Goal: Information Seeking & Learning: Learn about a topic

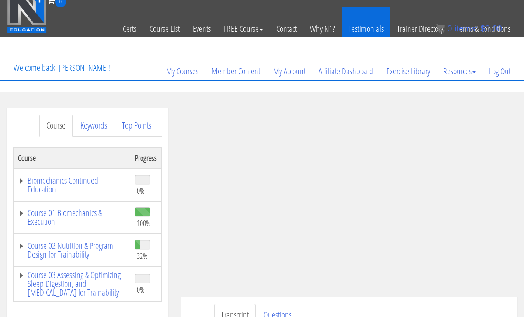
scroll to position [3, 0]
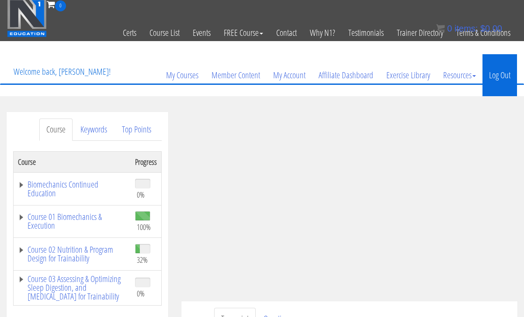
click at [496, 77] on link "Log Out" at bounding box center [500, 75] width 35 height 42
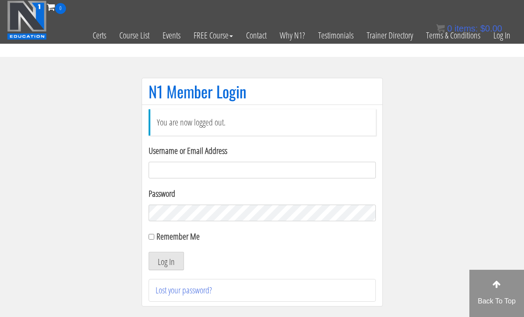
type input "hillary432@hotmail.com"
click at [166, 261] on button "Log In" at bounding box center [166, 261] width 35 height 18
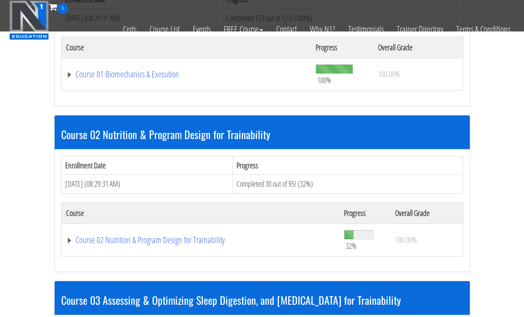
scroll to position [339, 0]
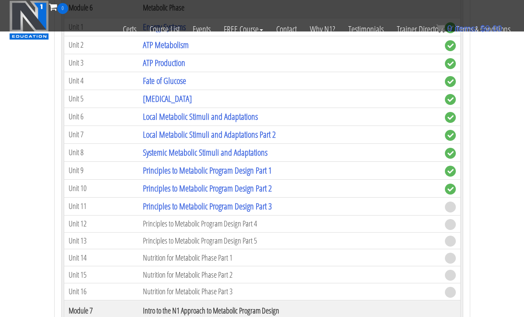
scroll to position [1078, 0]
click at [168, 205] on link "Principles to Metabolic Program Design Part 3" at bounding box center [207, 206] width 129 height 12
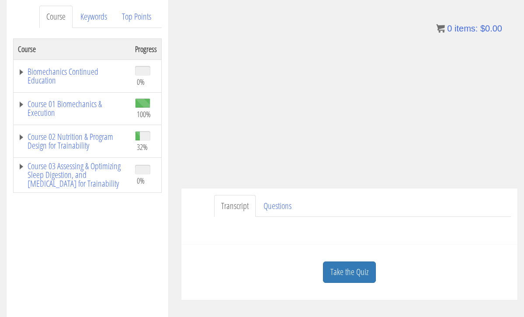
scroll to position [116, 0]
click at [329, 275] on link "Take the Quiz" at bounding box center [349, 271] width 53 height 21
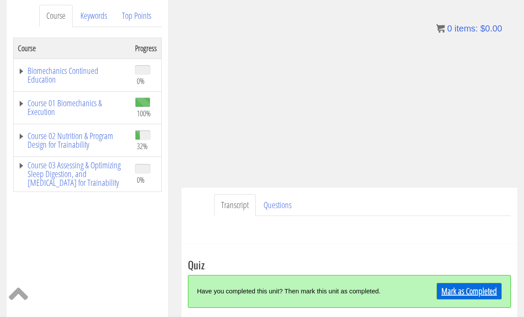
click at [454, 289] on link "Mark as Completed" at bounding box center [469, 291] width 65 height 17
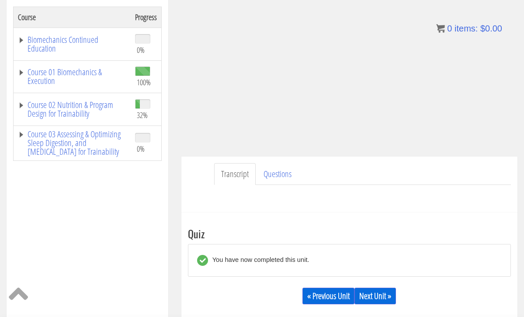
scroll to position [154, 0]
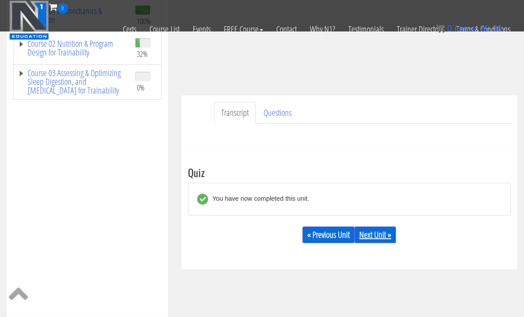
click at [393, 236] on link "Next Unit »" at bounding box center [376, 235] width 42 height 17
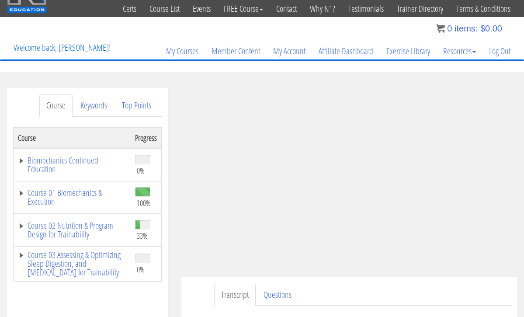
scroll to position [33, 0]
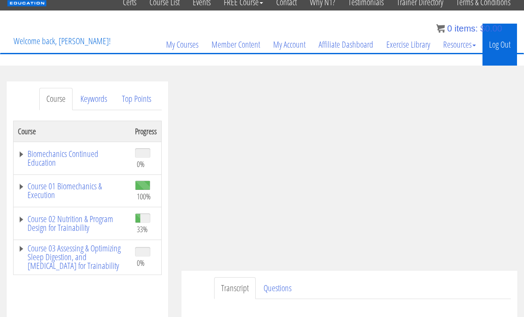
click at [495, 47] on link "Log Out" at bounding box center [500, 45] width 35 height 42
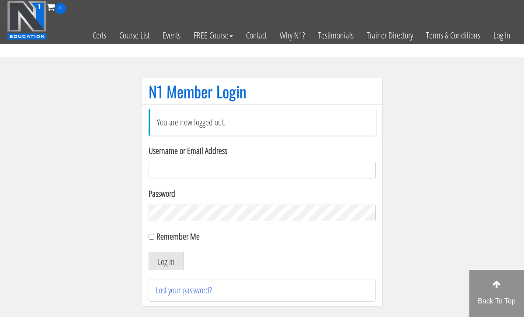
type input "[EMAIL_ADDRESS][DOMAIN_NAME]"
click at [166, 261] on button "Log In" at bounding box center [166, 261] width 35 height 18
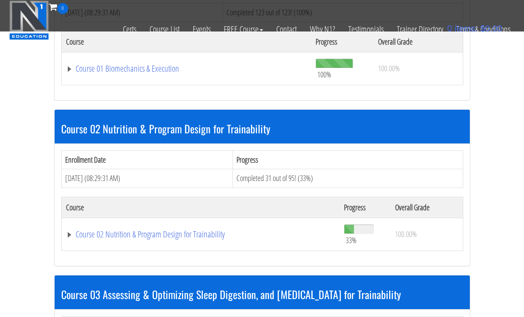
scroll to position [342, 0]
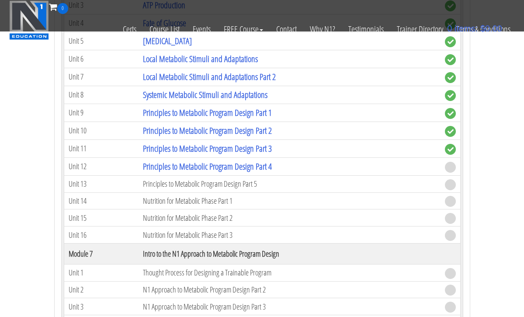
scroll to position [1136, 0]
click at [196, 163] on link "Principles to Metabolic Program Design Part 4" at bounding box center [207, 166] width 129 height 12
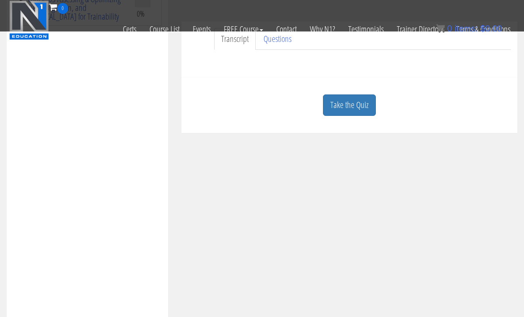
scroll to position [229, 0]
click at [344, 98] on link "Take the Quiz" at bounding box center [349, 103] width 53 height 21
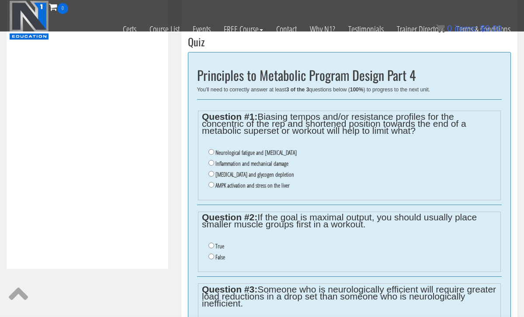
scroll to position [285, 0]
click at [211, 161] on input "Inflammation and mechanical damage" at bounding box center [212, 163] width 6 height 6
radio input "true"
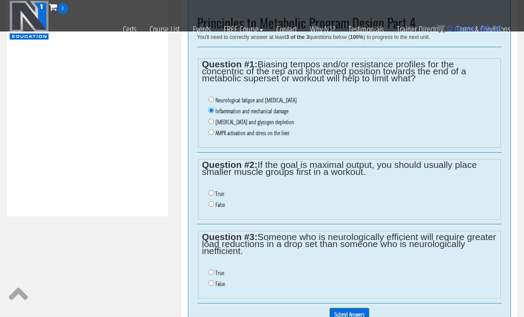
scroll to position [340, 0]
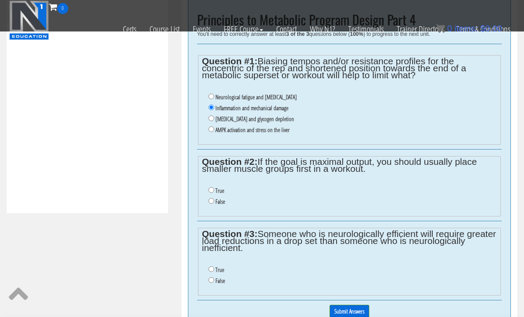
click at [210, 187] on input "True" at bounding box center [212, 190] width 6 height 6
radio input "true"
click at [211, 266] on input "True" at bounding box center [212, 269] width 6 height 6
radio input "true"
click at [211, 266] on input "True" at bounding box center [212, 269] width 6 height 6
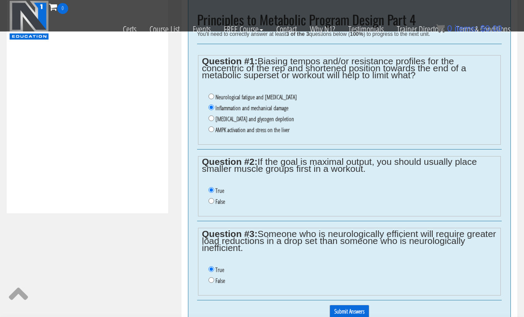
click at [355, 305] on input "Submit Answers" at bounding box center [350, 312] width 40 height 14
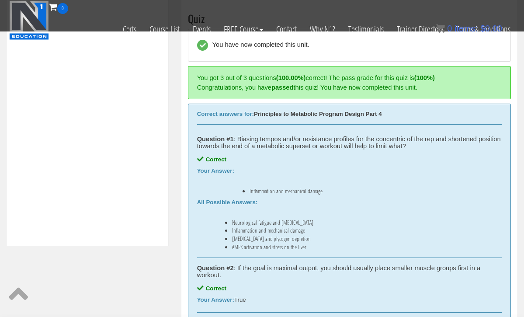
scroll to position [292, 0]
